Goal: Check status

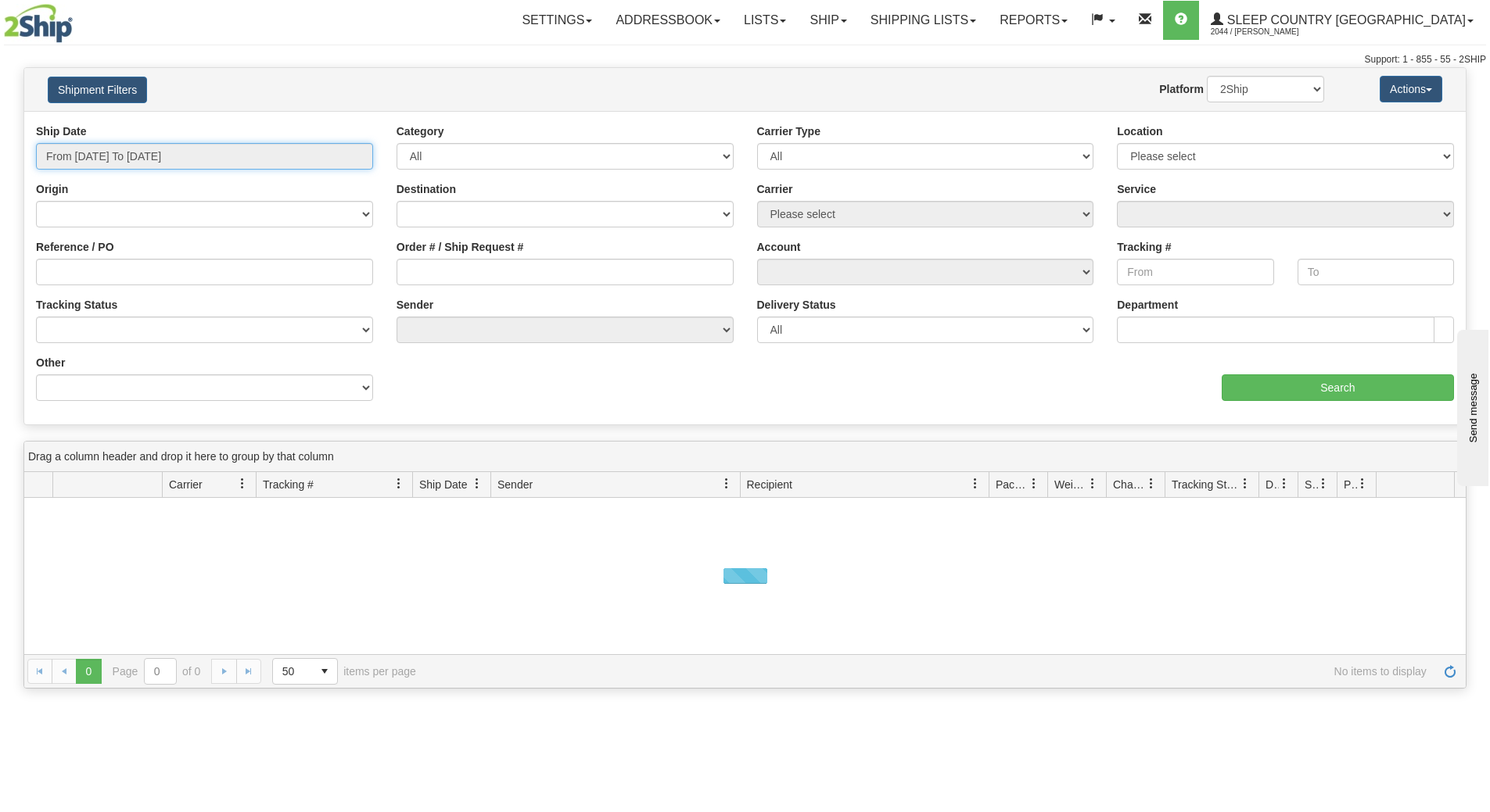
click at [144, 166] on input "From [DATE] To [DATE]" at bounding box center [204, 156] width 337 height 27
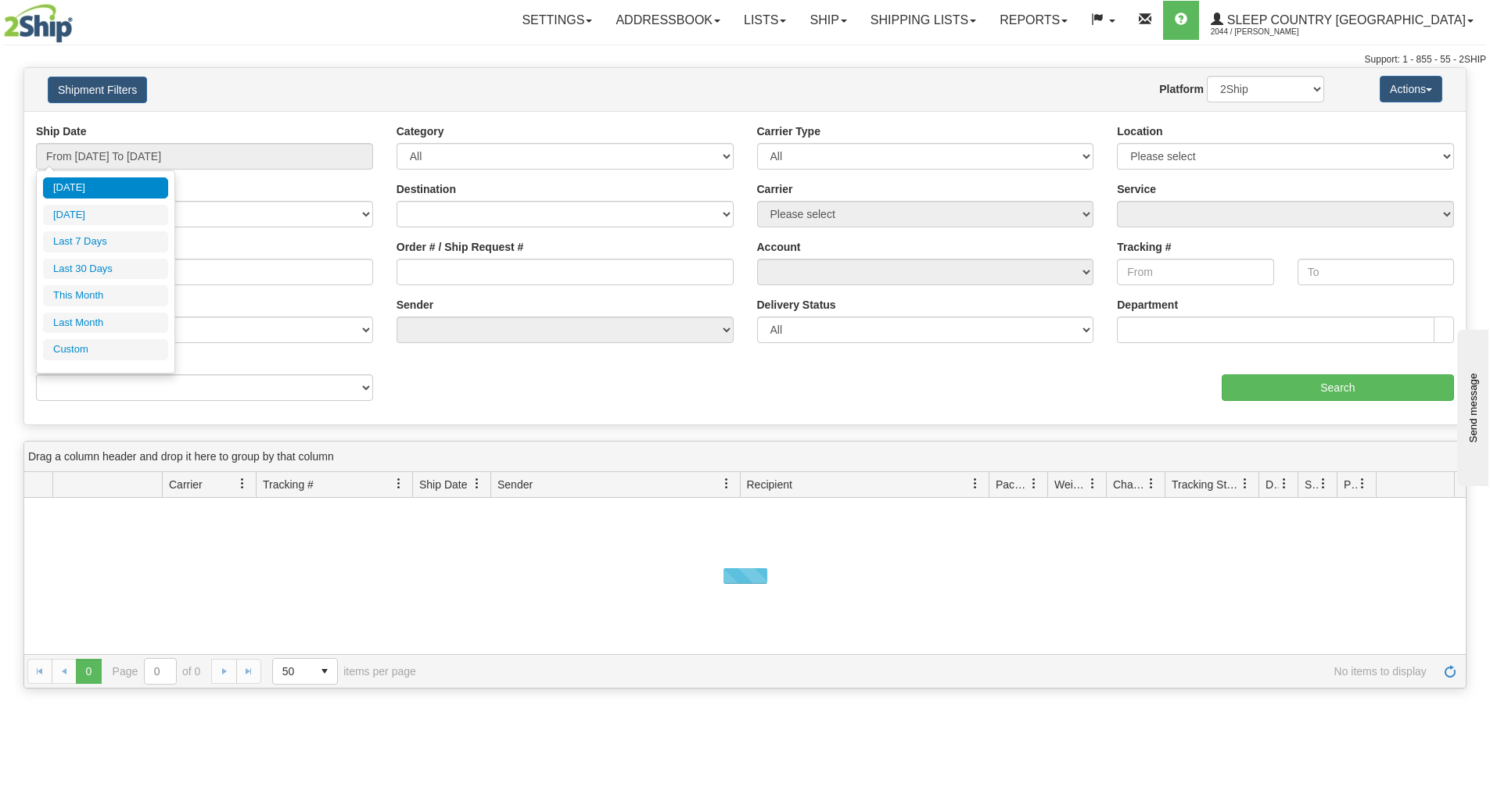
click at [129, 276] on li "Last 30 Days" at bounding box center [106, 269] width 125 height 21
type input "From [DATE] To [DATE]"
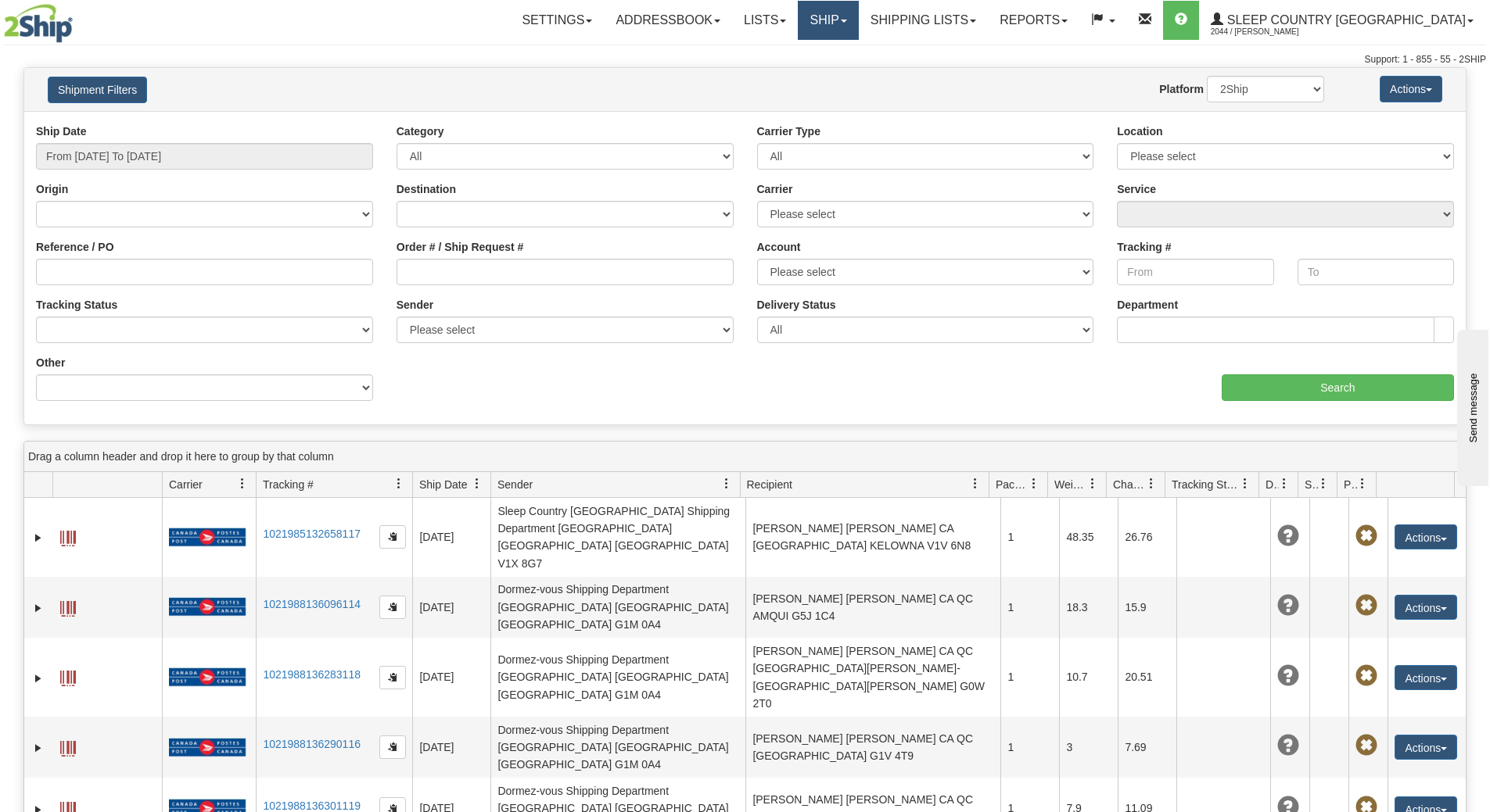
click at [847, 21] on span at bounding box center [844, 20] width 6 height 3
click at [979, 28] on link "Shipping lists" at bounding box center [924, 20] width 129 height 39
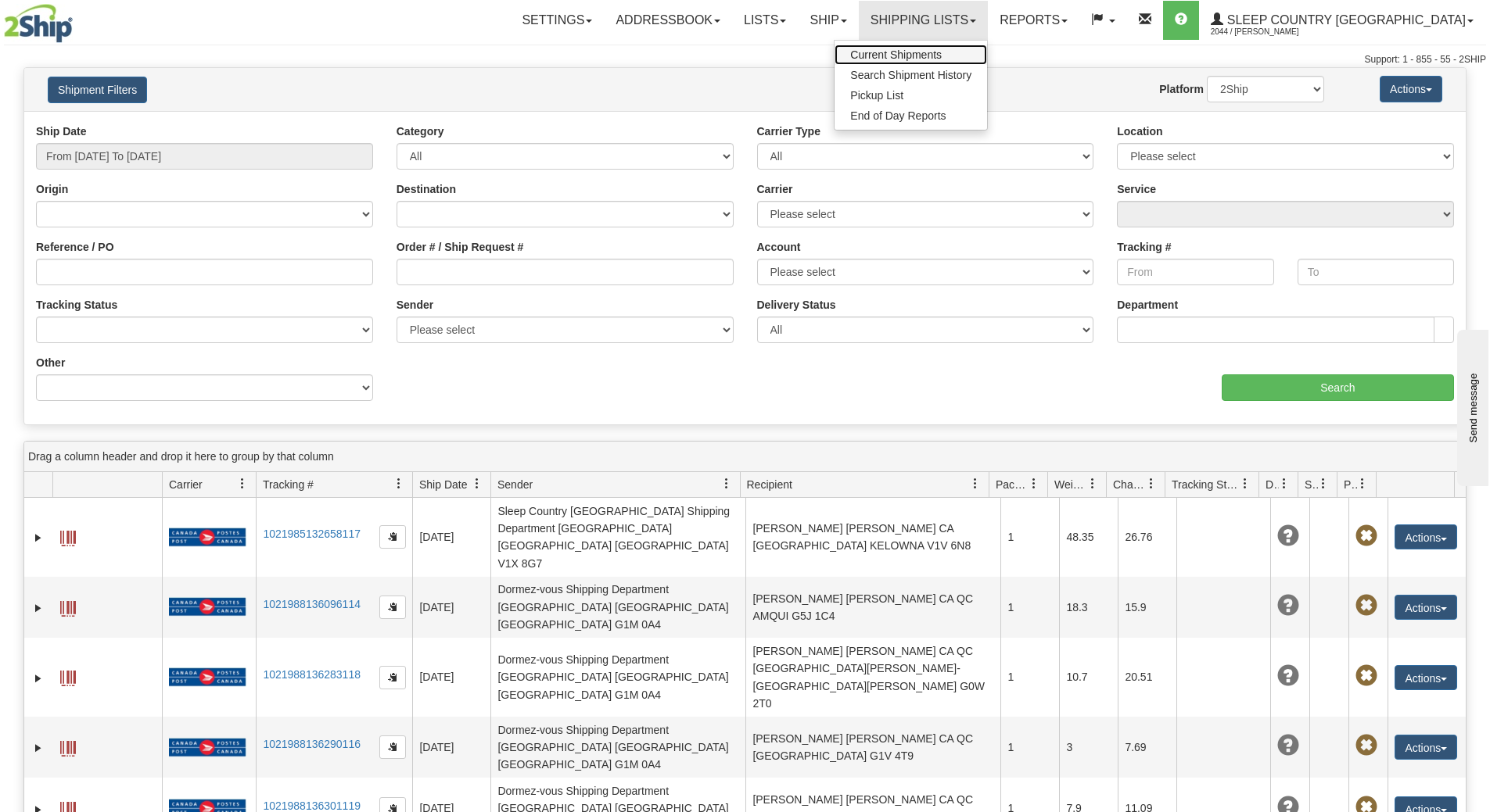
click at [942, 54] on span "Current Shipments" at bounding box center [896, 55] width 92 height 13
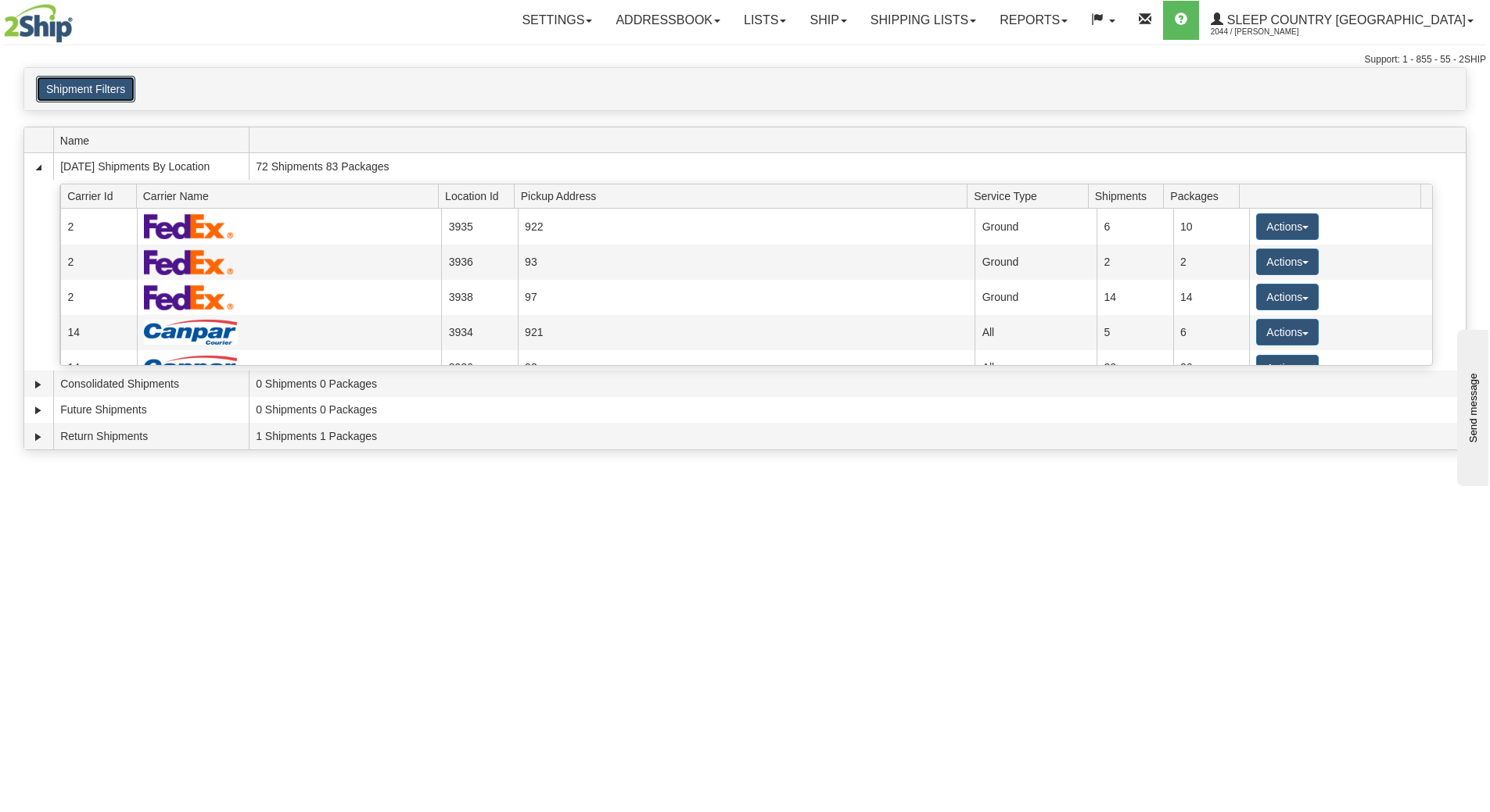
drag, startPoint x: 84, startPoint y: 92, endPoint x: 103, endPoint y: 129, distance: 41.6
click at [84, 91] on button "Shipment Filters" at bounding box center [85, 89] width 99 height 27
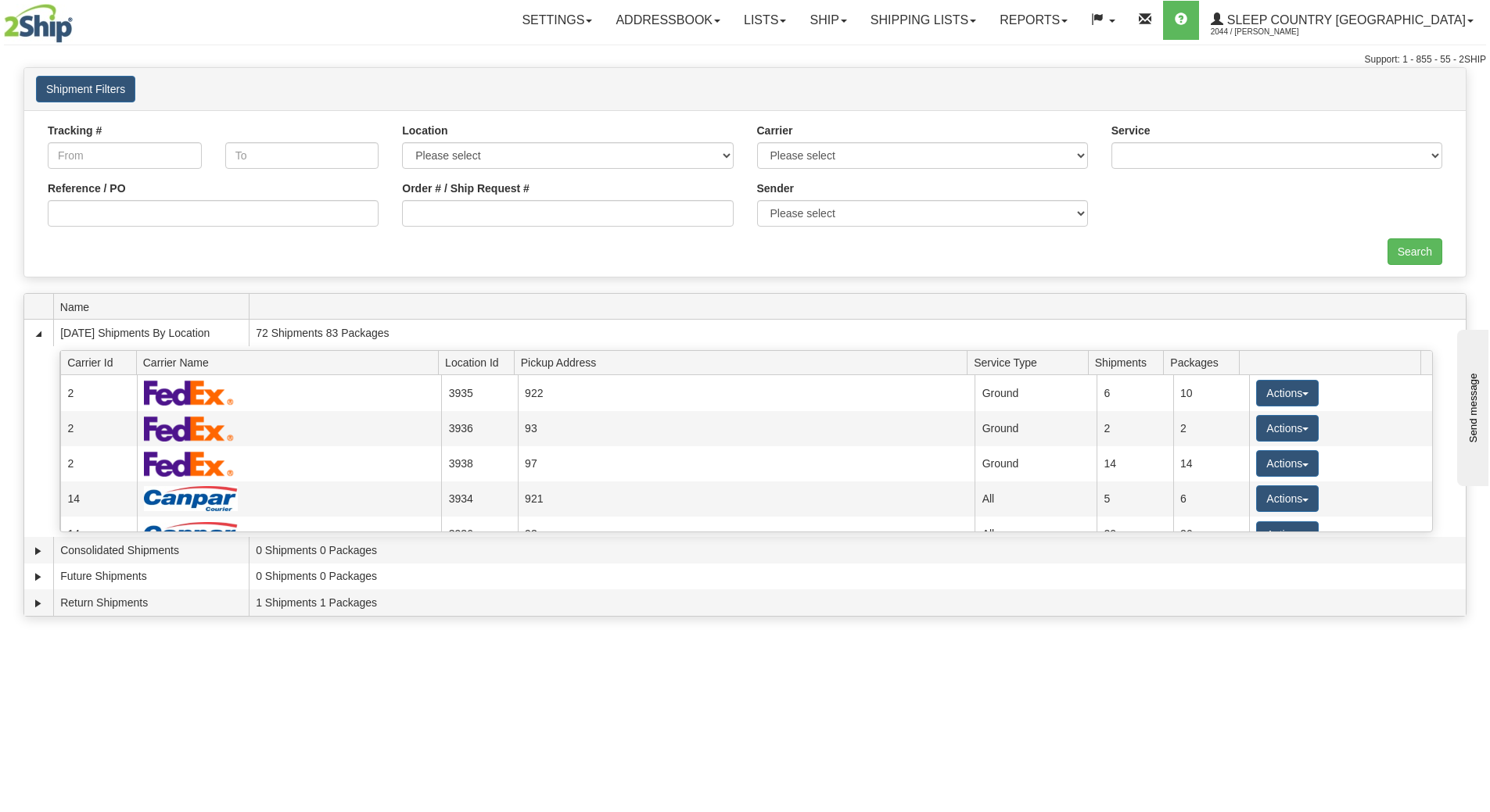
click at [129, 201] on div "Reference / PO" at bounding box center [213, 204] width 330 height 46
click at [132, 205] on input "Reference / PO" at bounding box center [213, 213] width 330 height 27
paste input "9000I048321"
type input "9000I048321"
click at [1418, 248] on input "Search" at bounding box center [1416, 251] width 55 height 27
